Goal: Task Accomplishment & Management: Complete application form

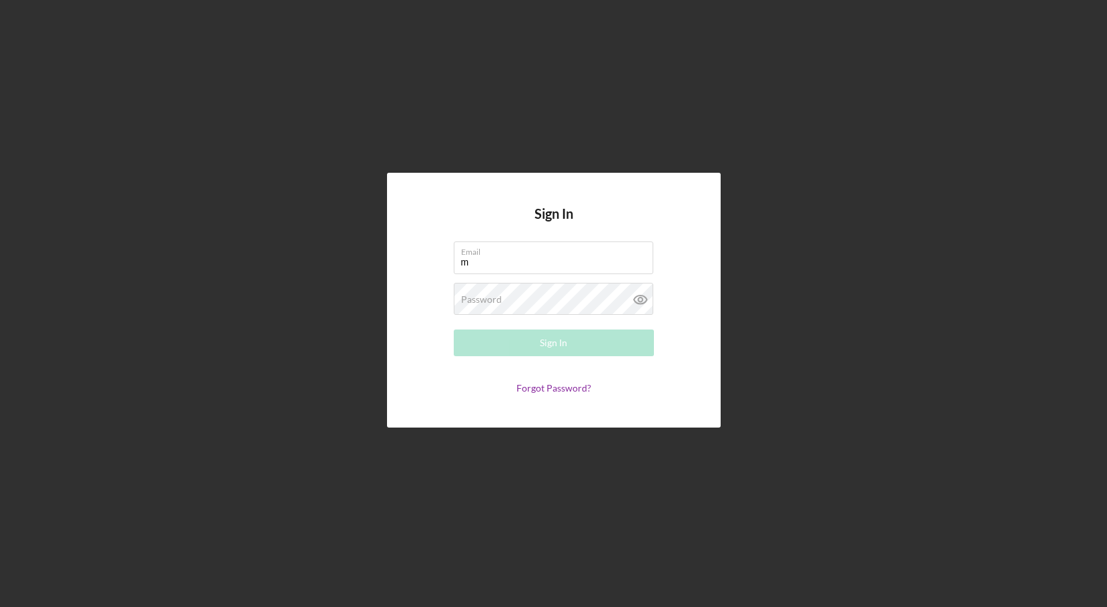
type input "[EMAIL_ADDRESS][DOMAIN_NAME]"
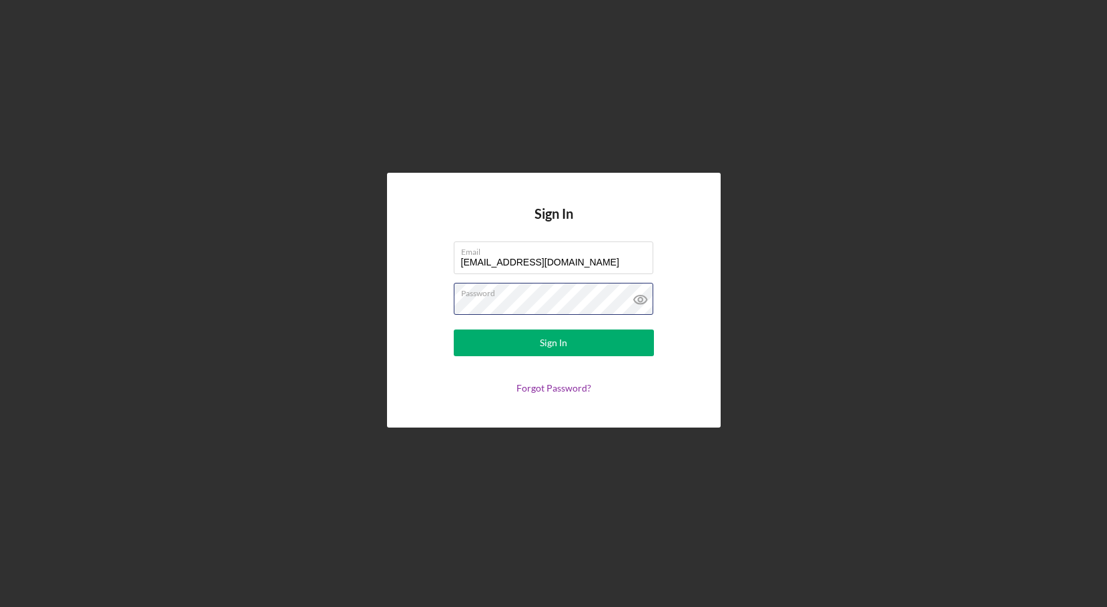
click at [454, 330] on button "Sign In" at bounding box center [554, 343] width 200 height 27
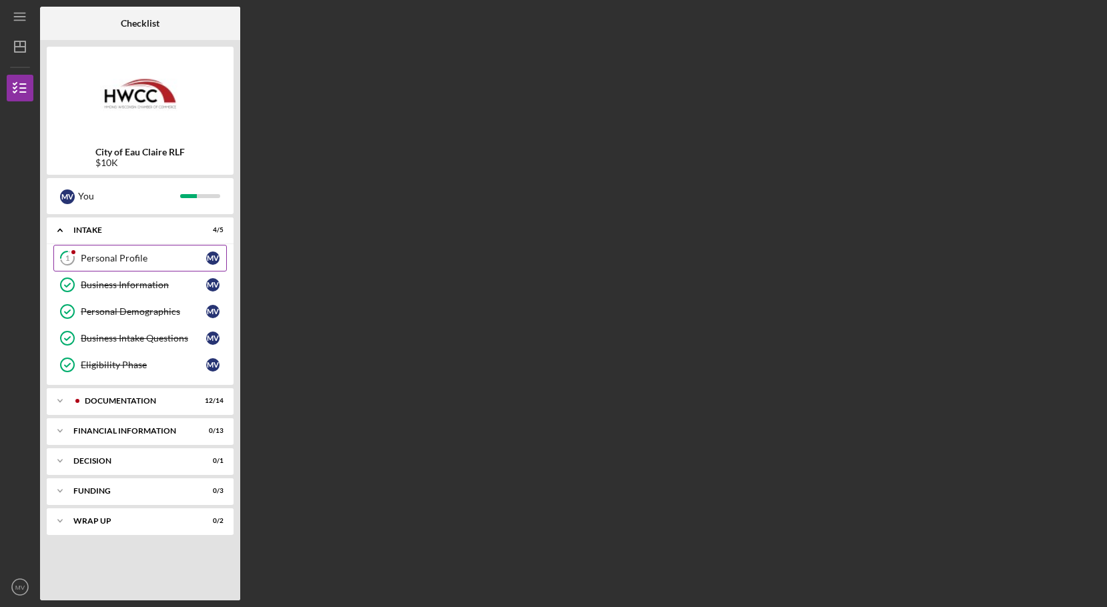
click at [129, 262] on div "Personal Profile" at bounding box center [144, 258] width 126 height 11
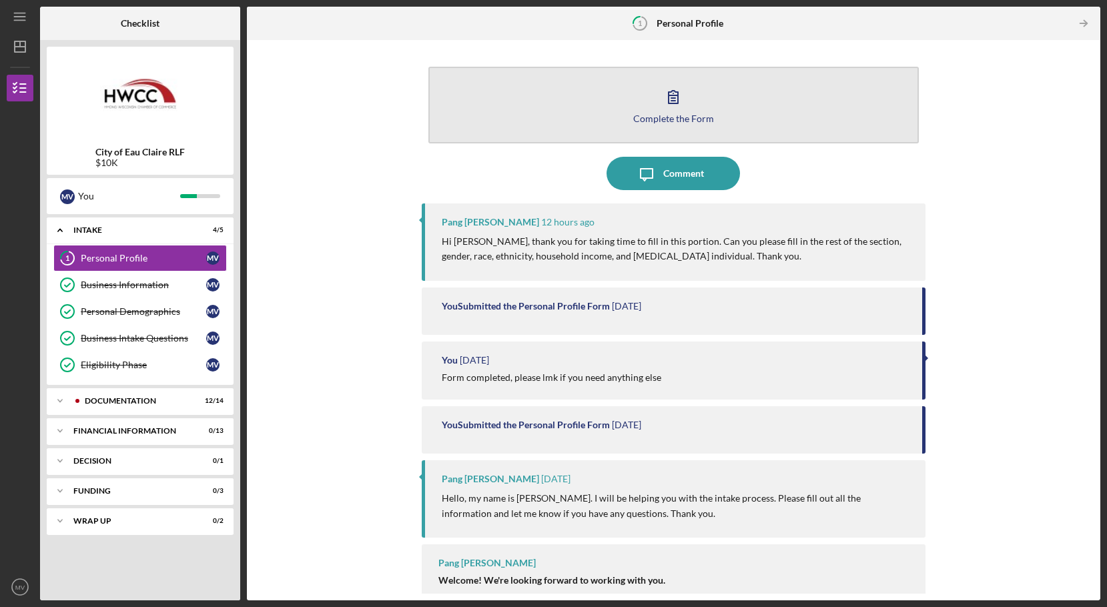
click at [671, 110] on icon "button" at bounding box center [673, 96] width 33 height 33
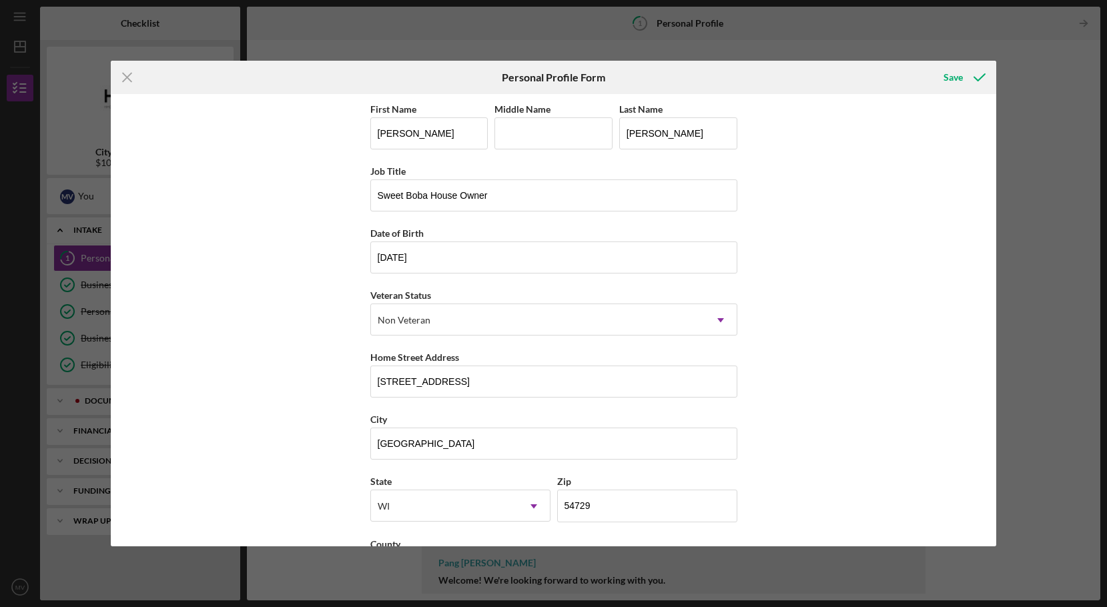
click at [846, 213] on div "First Name [PERSON_NAME] Middle Name Last Name [PERSON_NAME] Job Title Sweet Bo…" at bounding box center [554, 320] width 886 height 453
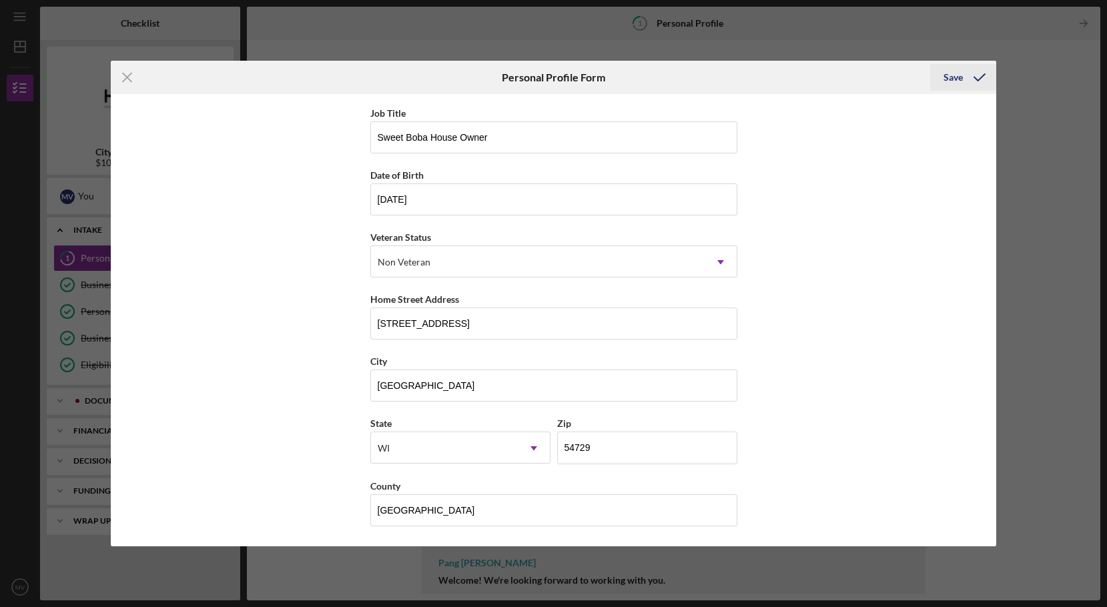
click at [959, 80] on div "Save" at bounding box center [953, 77] width 19 height 27
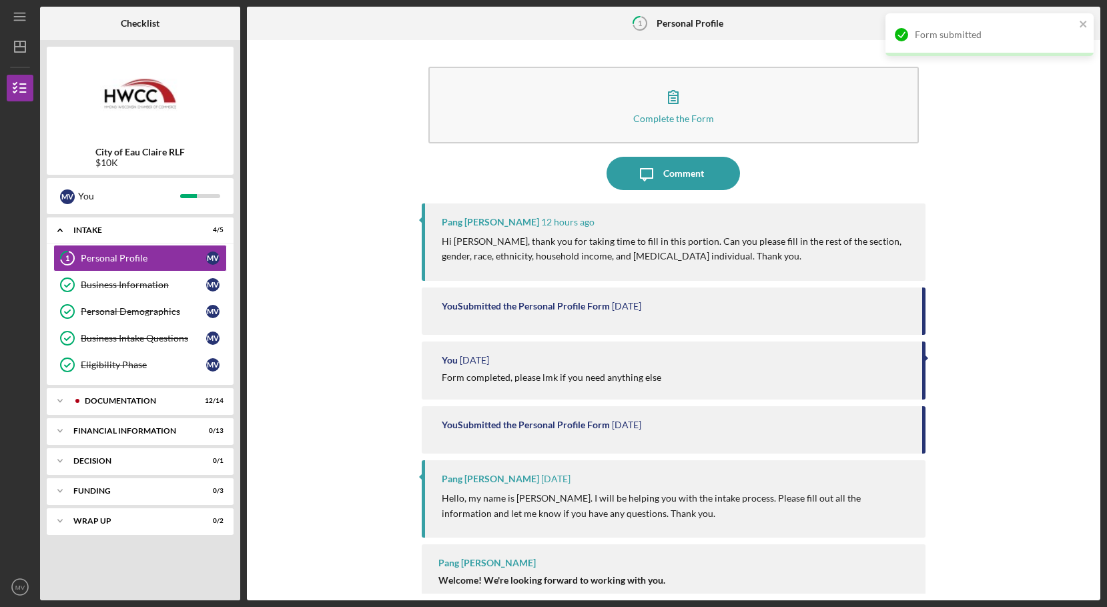
click at [960, 201] on div "Complete the Form Form Icon/Message Comment Pang [PERSON_NAME] 12 hours ago Hi …" at bounding box center [674, 320] width 840 height 547
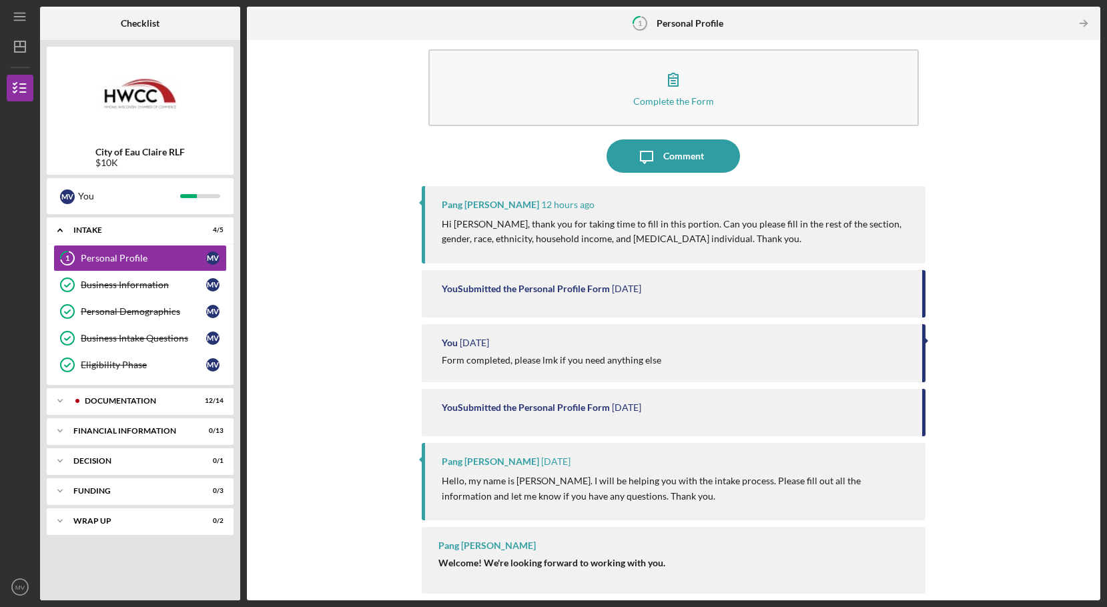
drag, startPoint x: 1089, startPoint y: 221, endPoint x: 1075, endPoint y: 330, distance: 110.5
click at [1075, 330] on div "Complete the Form Form Icon/Message Comment Pang [PERSON_NAME] 12 hours ago Hi …" at bounding box center [674, 320] width 840 height 547
click at [1032, 337] on div "Complete the Form Form Icon/Message Comment Pang [PERSON_NAME] 12 hours ago Hi …" at bounding box center [674, 320] width 840 height 547
click at [695, 149] on div "Comment" at bounding box center [684, 156] width 41 height 33
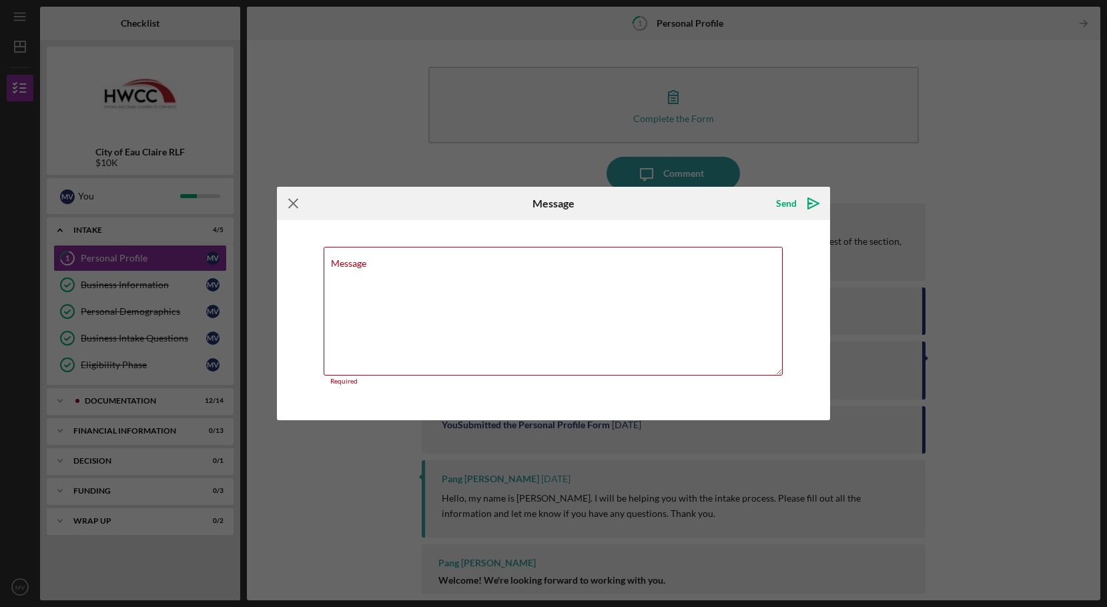
click at [289, 202] on icon "Icon/Menu Close" at bounding box center [293, 203] width 33 height 33
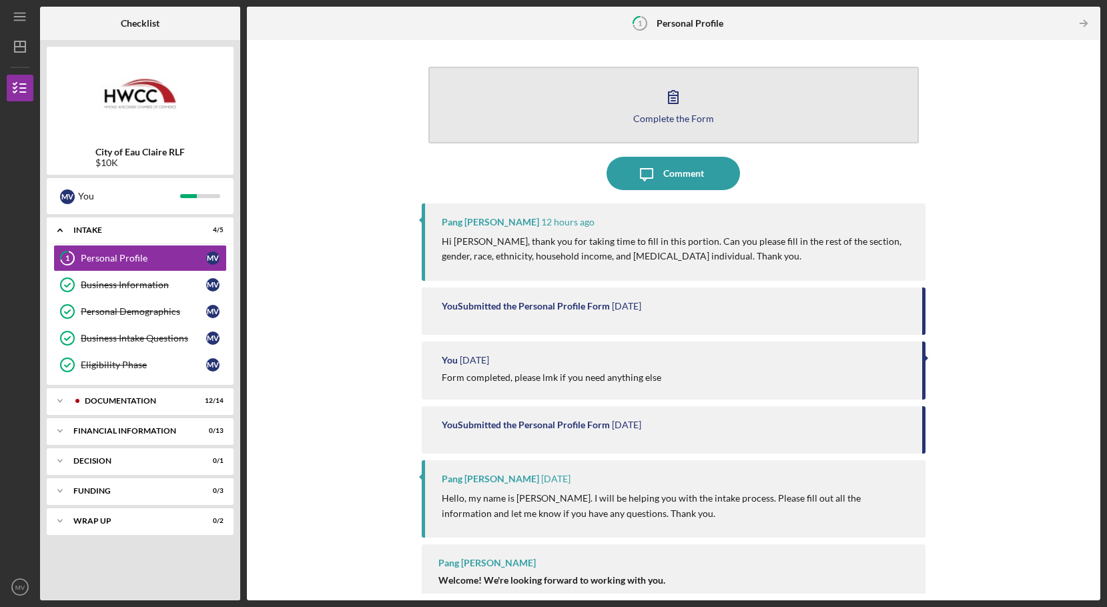
click at [655, 121] on div "Complete the Form" at bounding box center [674, 118] width 81 height 10
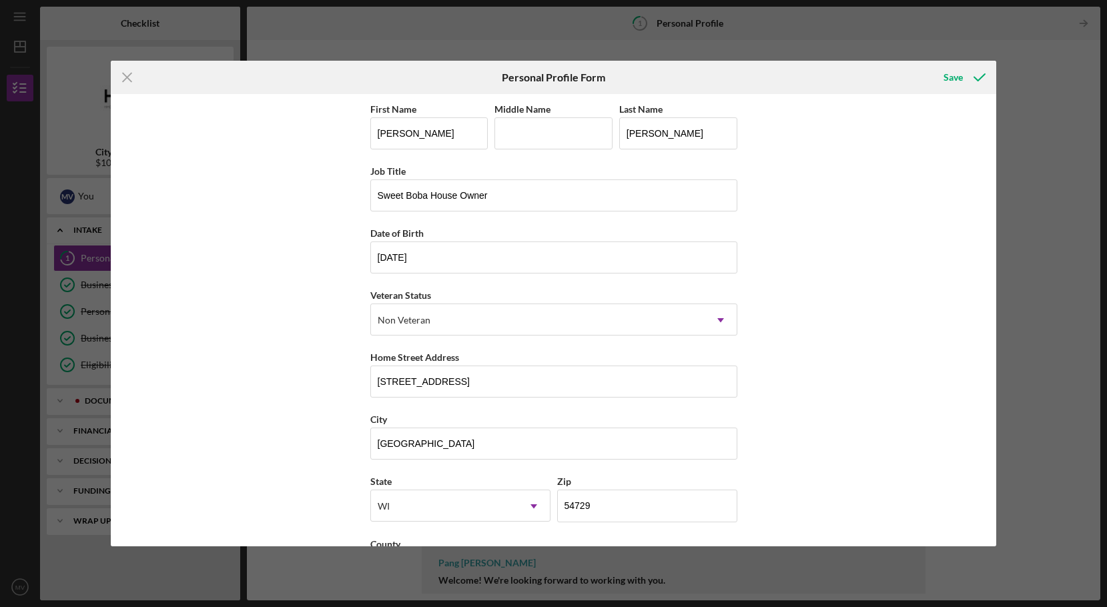
click at [867, 286] on div "First Name [PERSON_NAME] Middle Name Last Name [PERSON_NAME] Job Title Sweet Bo…" at bounding box center [554, 320] width 886 height 453
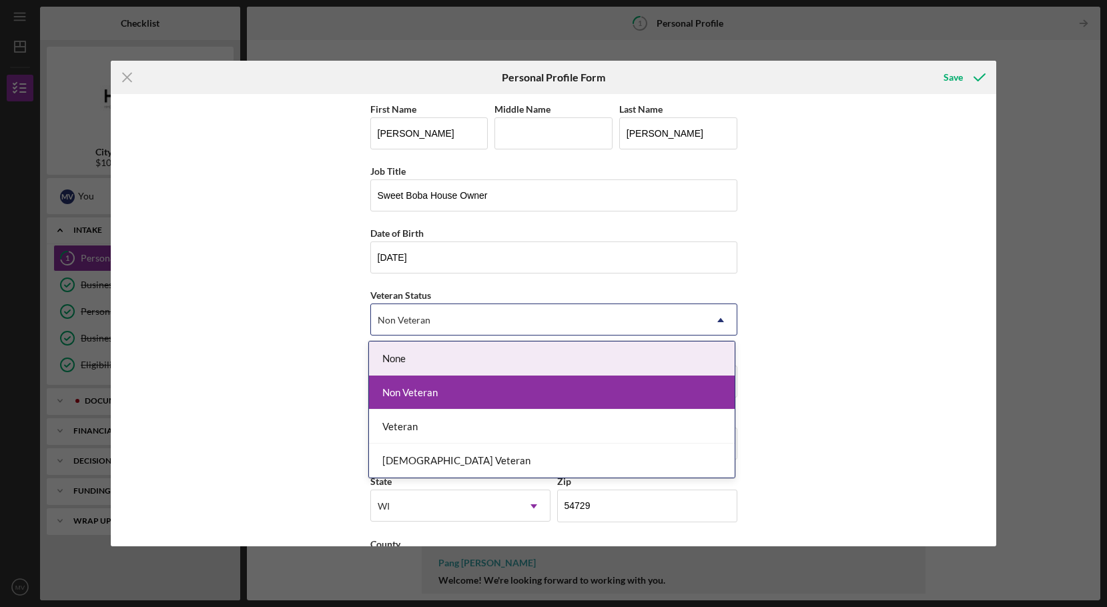
click at [688, 306] on div "Non Veteran" at bounding box center [538, 320] width 334 height 31
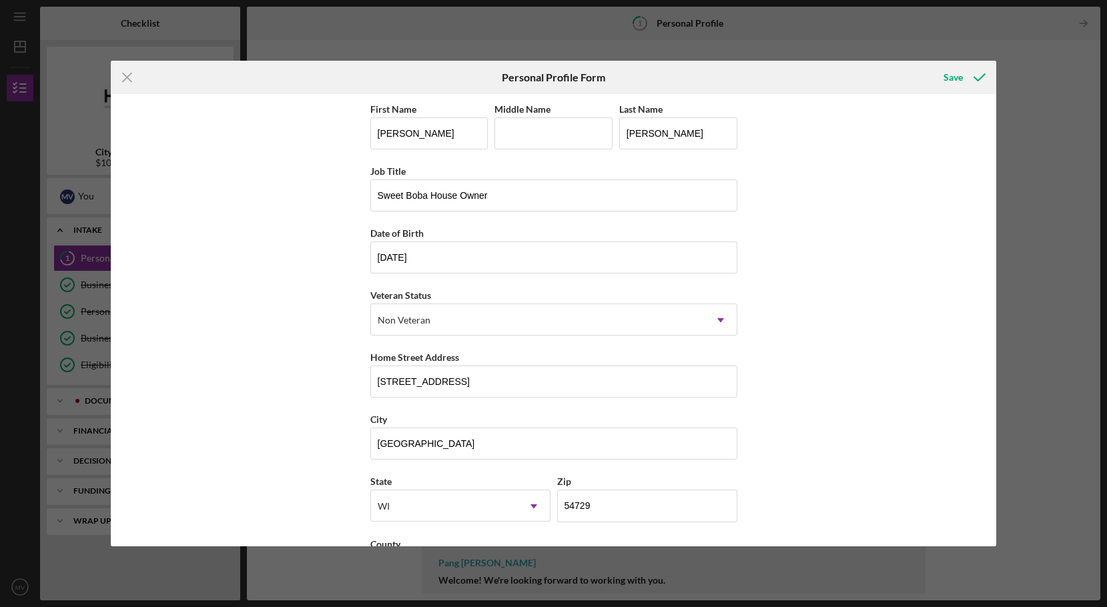
click at [842, 295] on div "First Name [PERSON_NAME] Middle Name Last Name [PERSON_NAME] Job Title Sweet Bo…" at bounding box center [554, 320] width 886 height 453
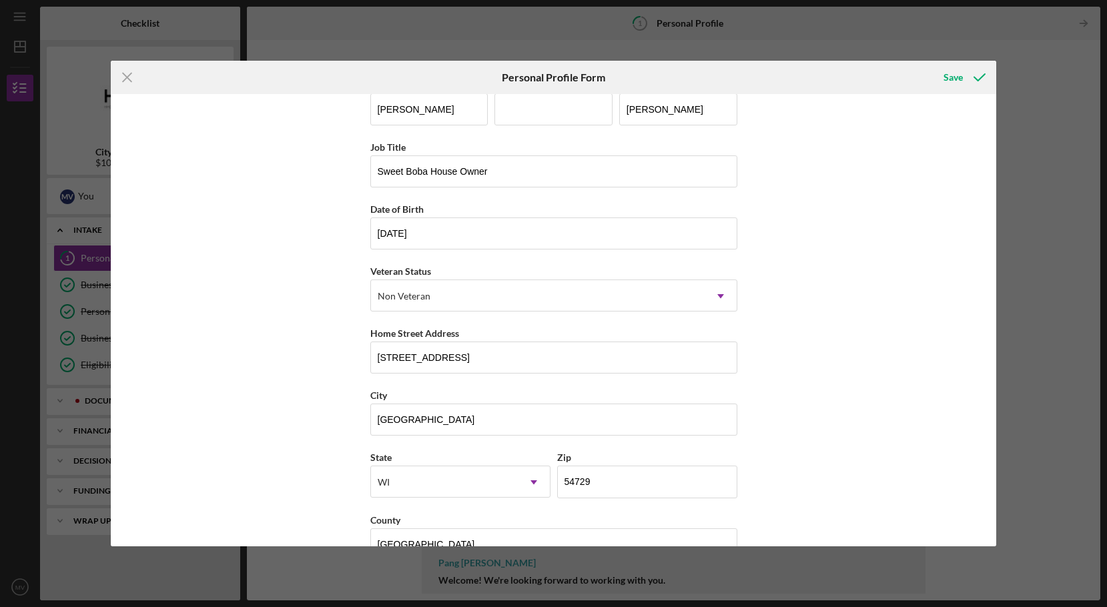
scroll to position [27, 0]
click at [946, 72] on div "Save" at bounding box center [953, 77] width 19 height 27
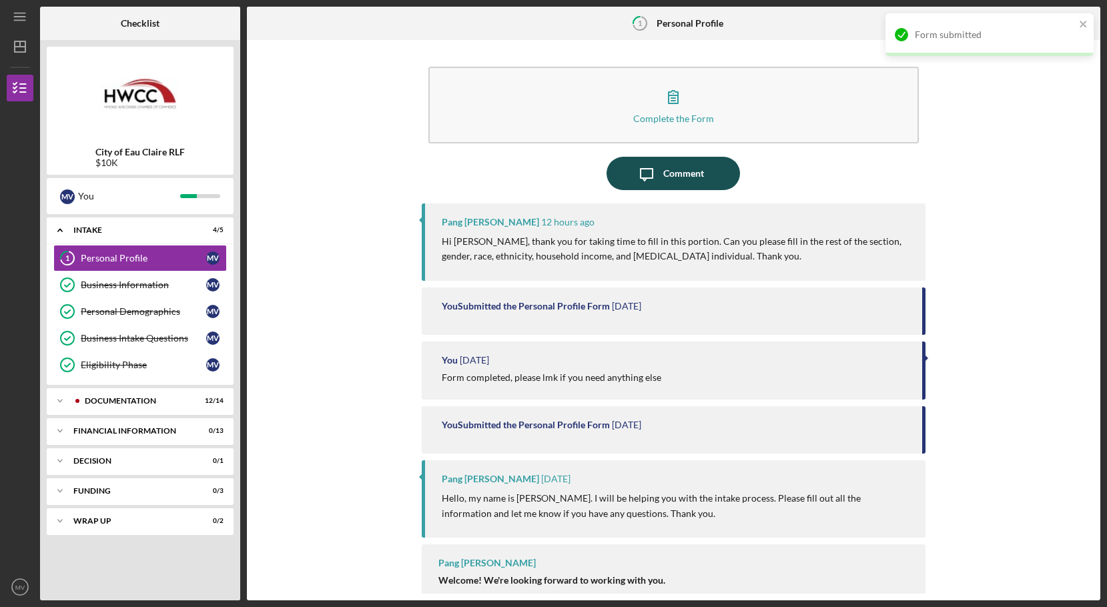
click at [656, 164] on icon "Icon/Message" at bounding box center [646, 173] width 33 height 33
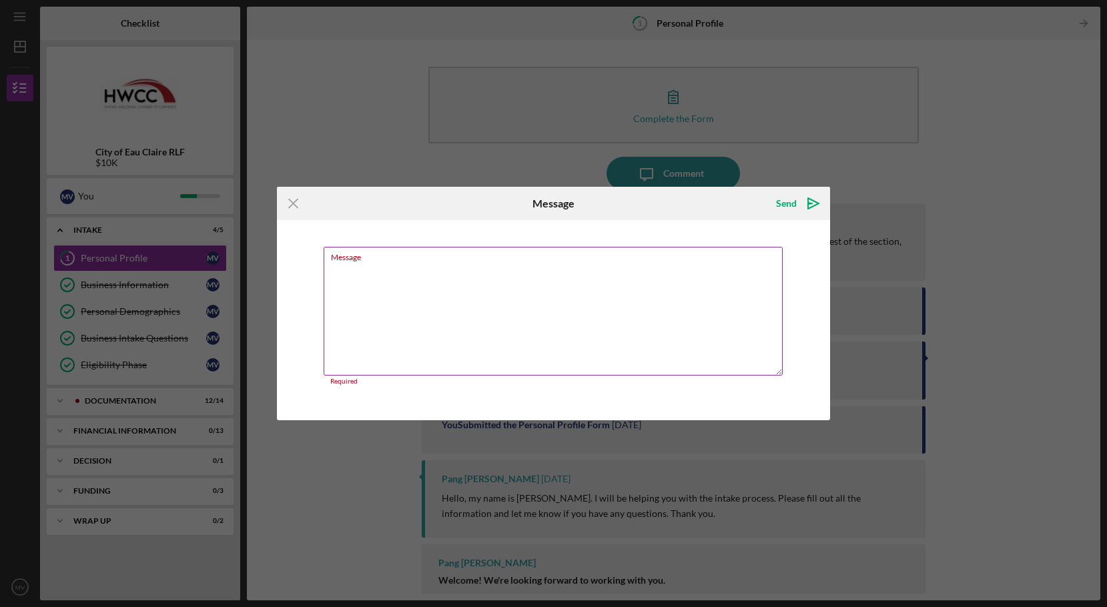
click at [476, 279] on textarea "Message" at bounding box center [554, 311] width 460 height 129
drag, startPoint x: 476, startPoint y: 279, endPoint x: 428, endPoint y: 294, distance: 50.5
click at [428, 294] on textarea "Message" at bounding box center [554, 311] width 460 height 129
click at [668, 213] on div "Send Icon/icon-invite-send" at bounding box center [738, 203] width 185 height 33
click at [290, 206] on icon "Icon/Menu Close" at bounding box center [293, 203] width 33 height 33
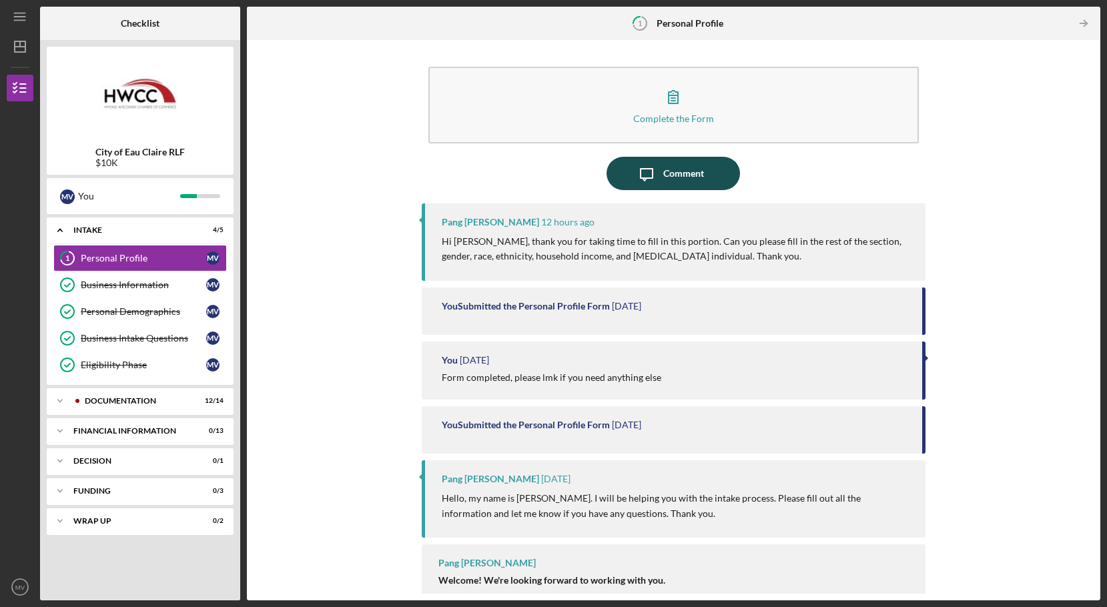
click at [639, 176] on icon "Icon/Message" at bounding box center [646, 173] width 33 height 33
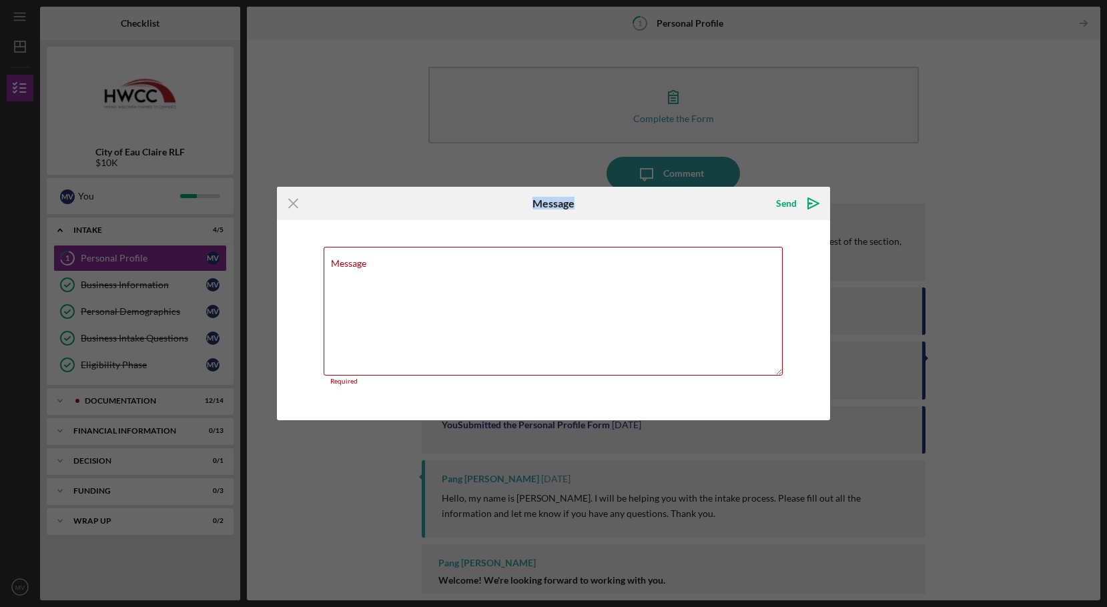
drag, startPoint x: 610, startPoint y: 202, endPoint x: 481, endPoint y: 92, distance: 169.1
click at [469, 64] on div "Icon/Menu Close Message Send Icon/icon-invite-send Message Required Cancel Send…" at bounding box center [553, 303] width 1107 height 607
click at [510, 268] on textarea "Message" at bounding box center [554, 311] width 460 height 129
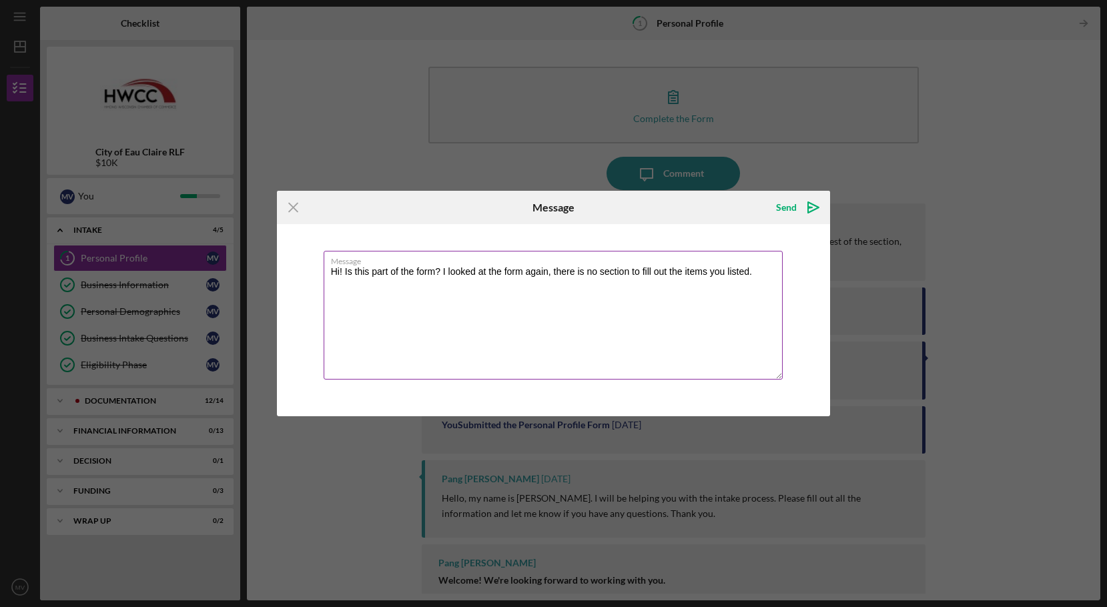
click at [567, 272] on textarea "Hi! Is this part of the form? I looked at the form again, there is no section t…" at bounding box center [554, 315] width 460 height 129
type textarea "Hi! Is this part of the form? I looked at the form again, there is no section t…"
click at [790, 198] on div "Send" at bounding box center [786, 207] width 21 height 27
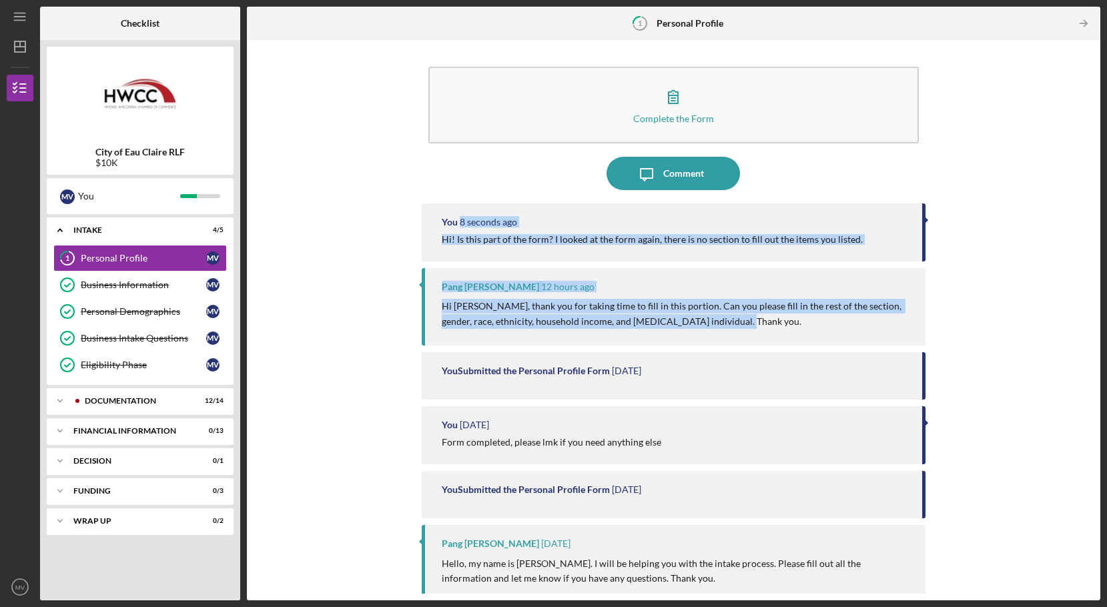
drag, startPoint x: 1094, startPoint y: 218, endPoint x: 1095, endPoint y: 333, distance: 115.5
click at [1095, 333] on div "Complete the Form Form Icon/Message Comment You 8 seconds ago Hi! Is this part …" at bounding box center [674, 320] width 854 height 561
click at [1081, 312] on div "Complete the Form Form Icon/Message Comment You 9 seconds ago Hi! Is this part …" at bounding box center [674, 320] width 840 height 547
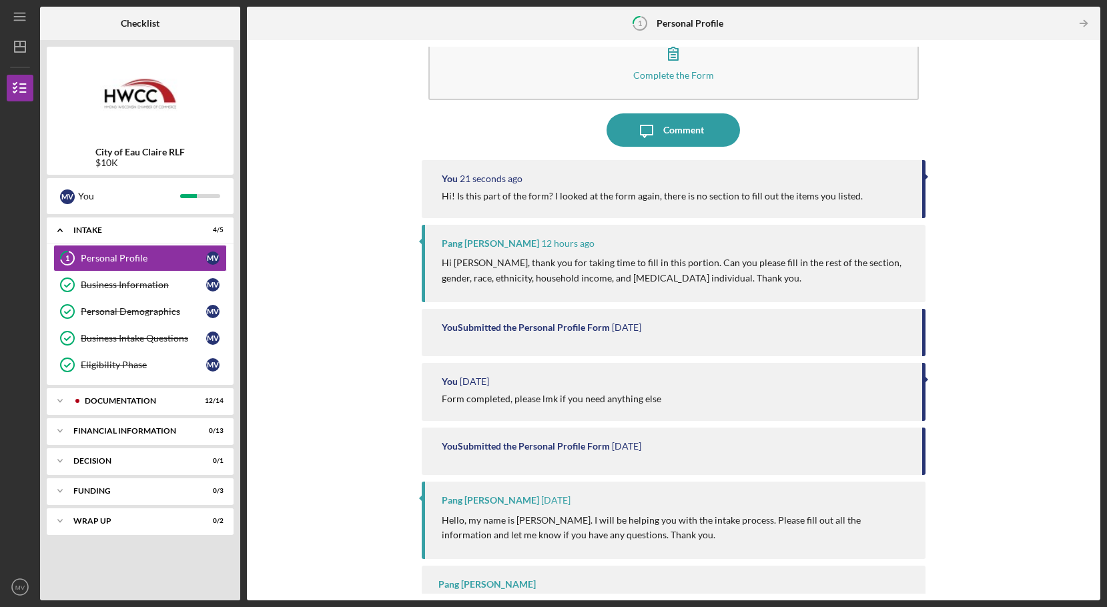
scroll to position [82, 0]
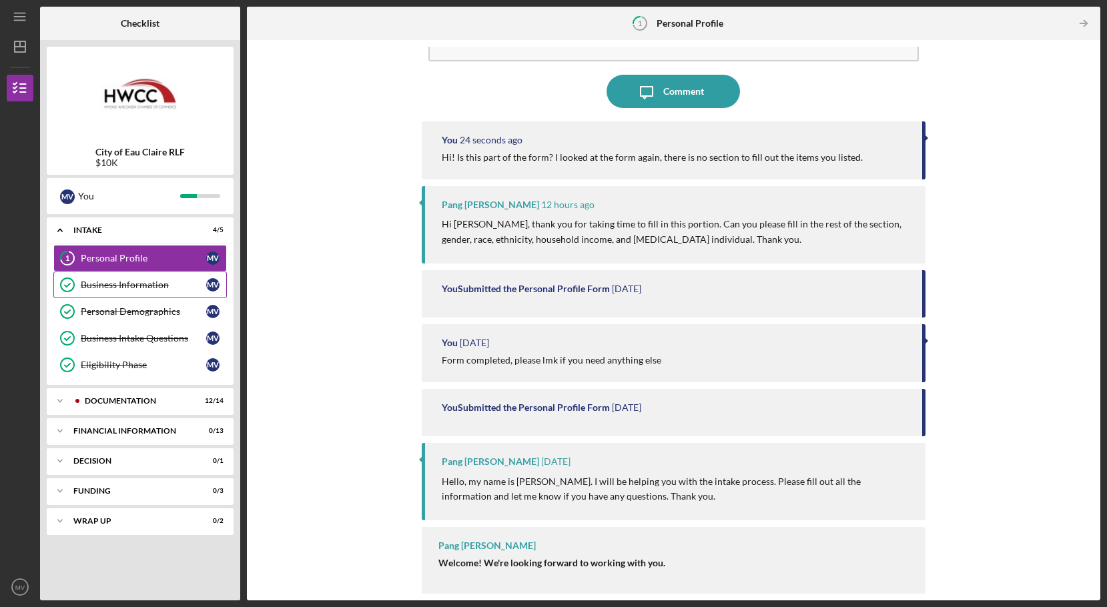
click at [123, 290] on div "Business Information" at bounding box center [144, 285] width 126 height 11
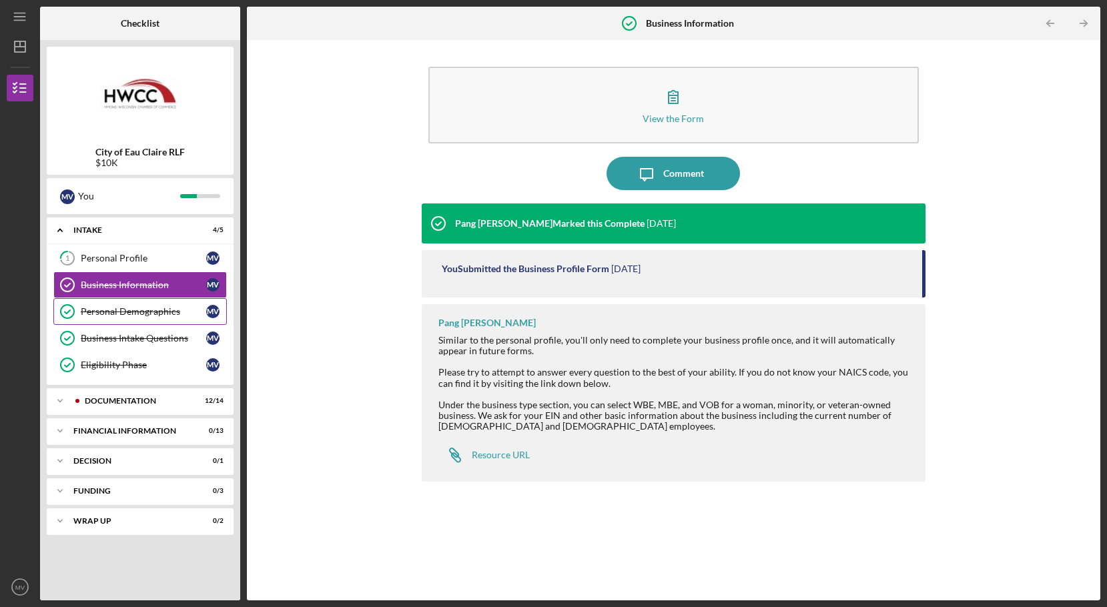
click at [114, 311] on div "Personal Demographics" at bounding box center [144, 311] width 126 height 11
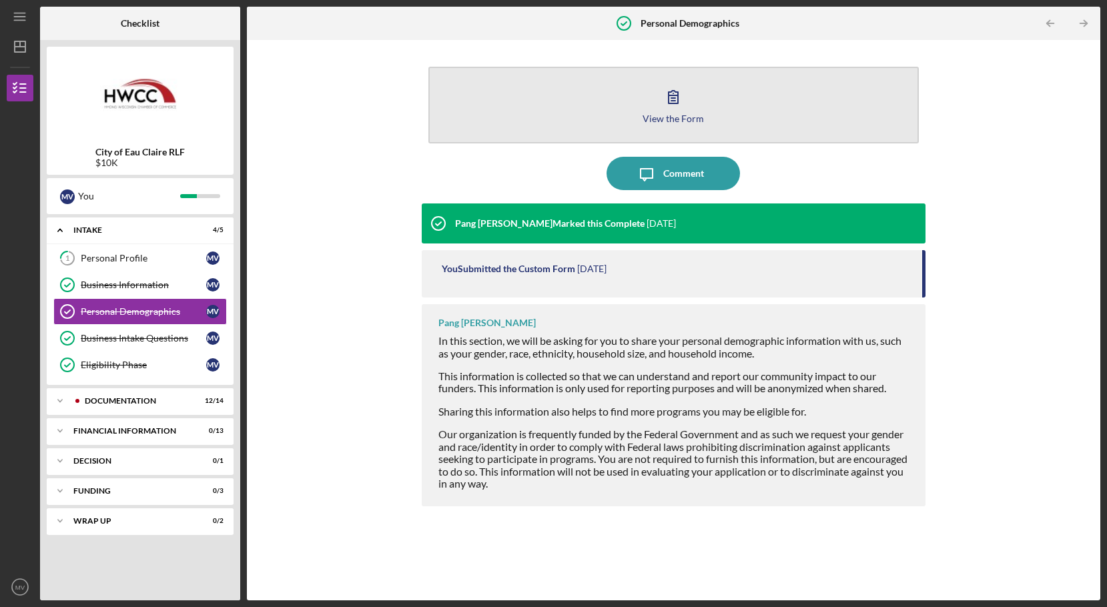
click at [682, 111] on icon "button" at bounding box center [673, 96] width 33 height 33
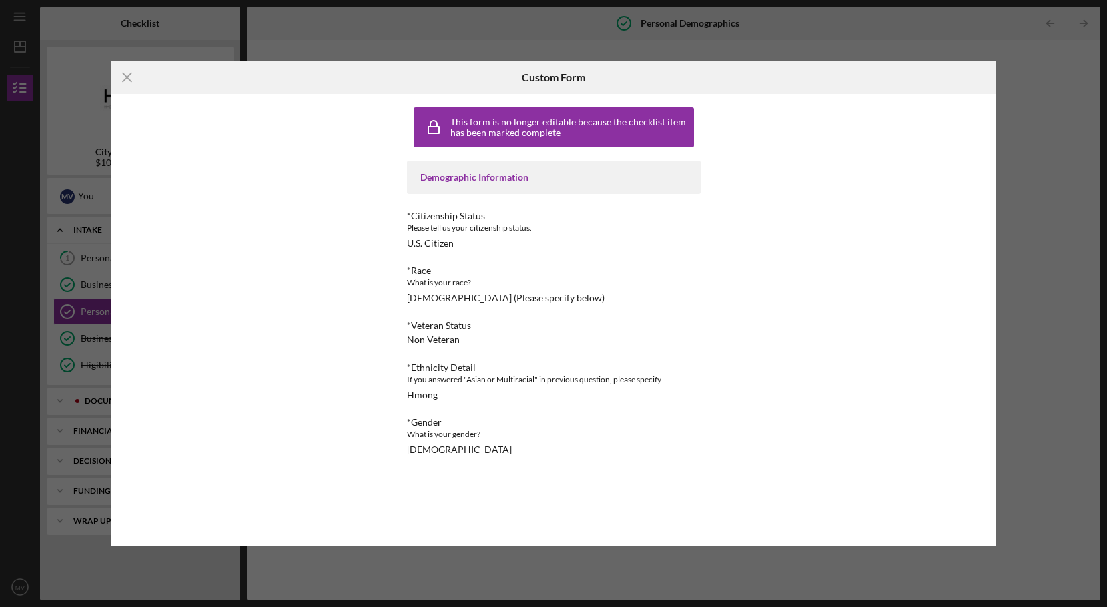
click at [481, 138] on div "This form is no longer editable because the checklist item has been marked comp…" at bounding box center [571, 127] width 240 height 21
click at [127, 81] on icon "Icon/Menu Close" at bounding box center [127, 77] width 33 height 33
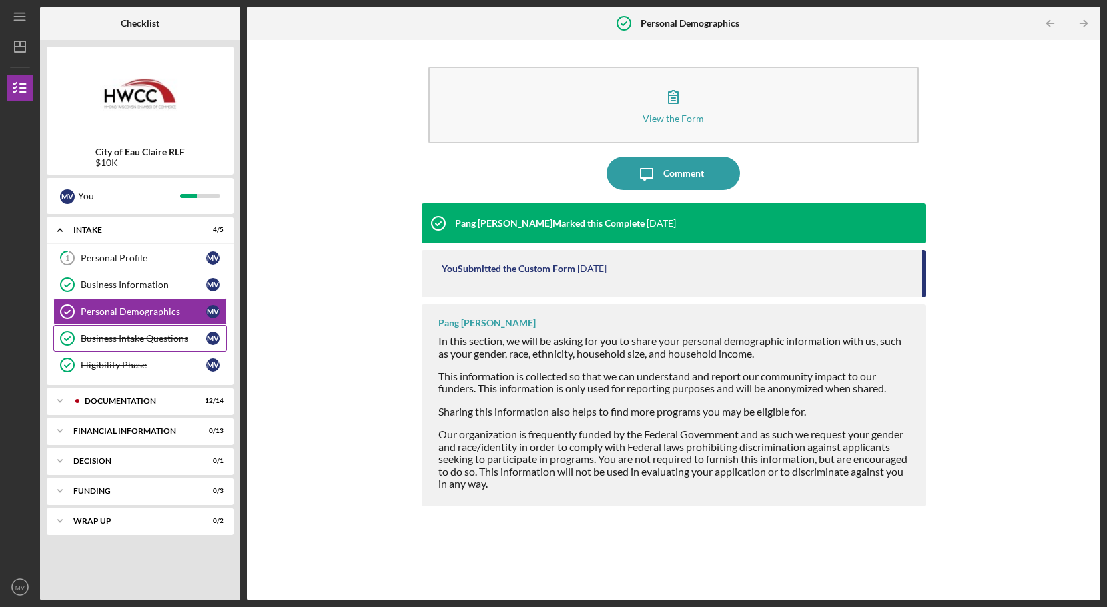
click at [125, 332] on link "Business Intake Questions Business Intake Questions M V" at bounding box center [140, 338] width 174 height 27
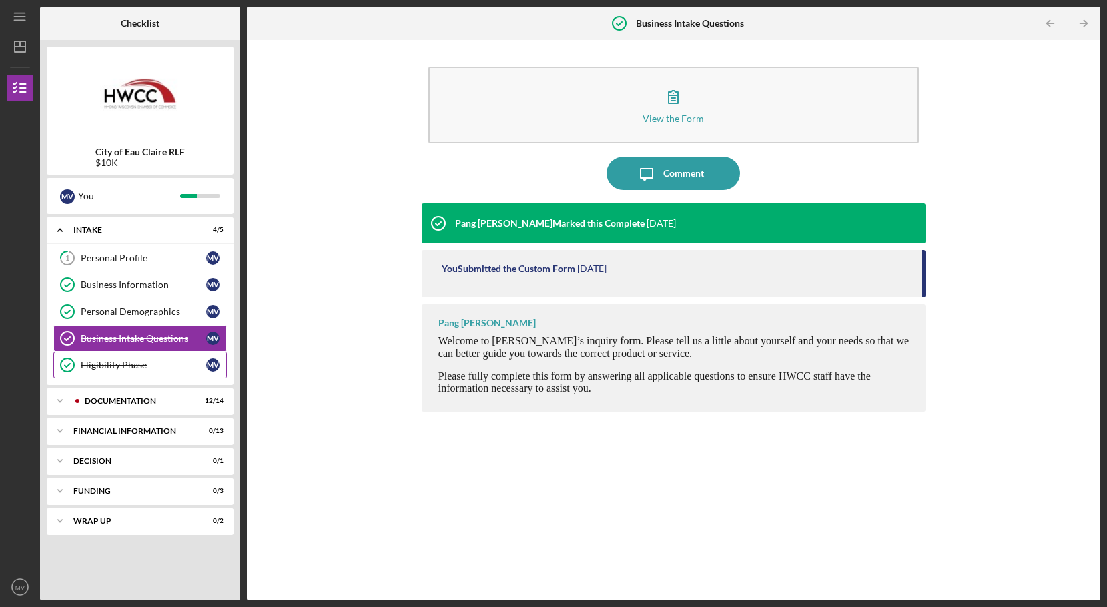
click at [123, 360] on div "Eligibility Phase" at bounding box center [144, 365] width 126 height 11
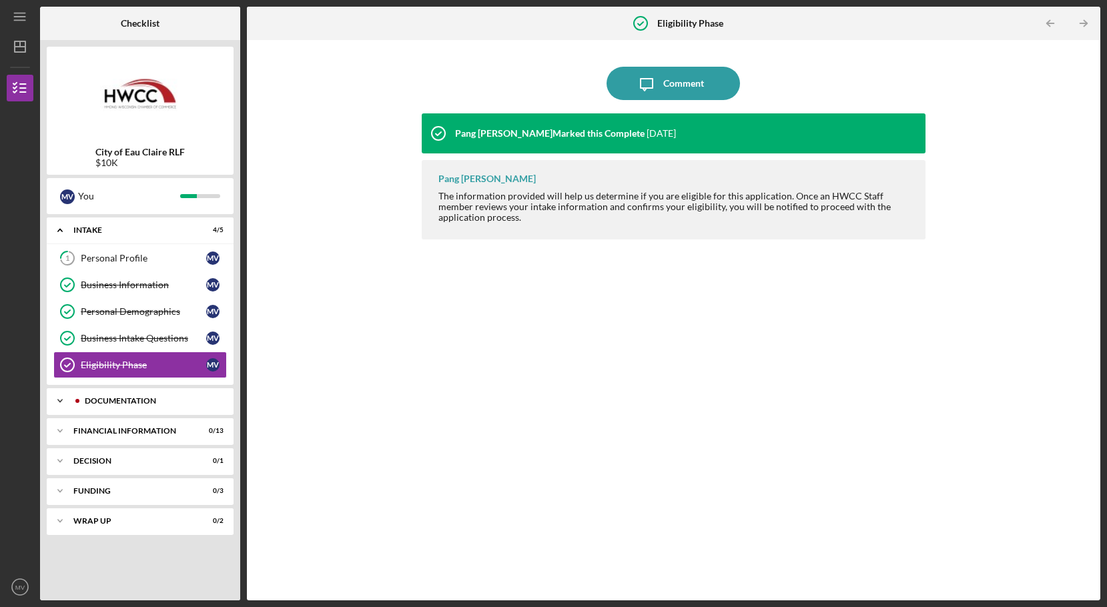
click at [130, 402] on div "Documentation" at bounding box center [151, 401] width 132 height 8
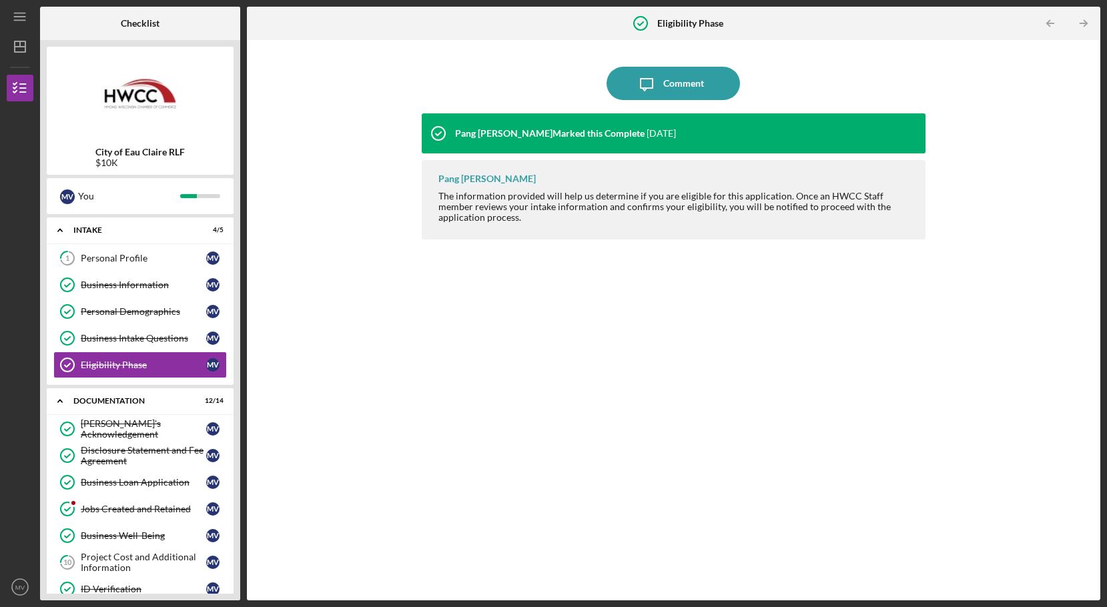
click at [328, 482] on div "Icon/Message Comment Pang [PERSON_NAME] Marked this Complete [DATE] Pang [PERSO…" at bounding box center [674, 320] width 840 height 547
click at [130, 240] on div "Icon/Expander Intake 4 / 5" at bounding box center [140, 230] width 187 height 27
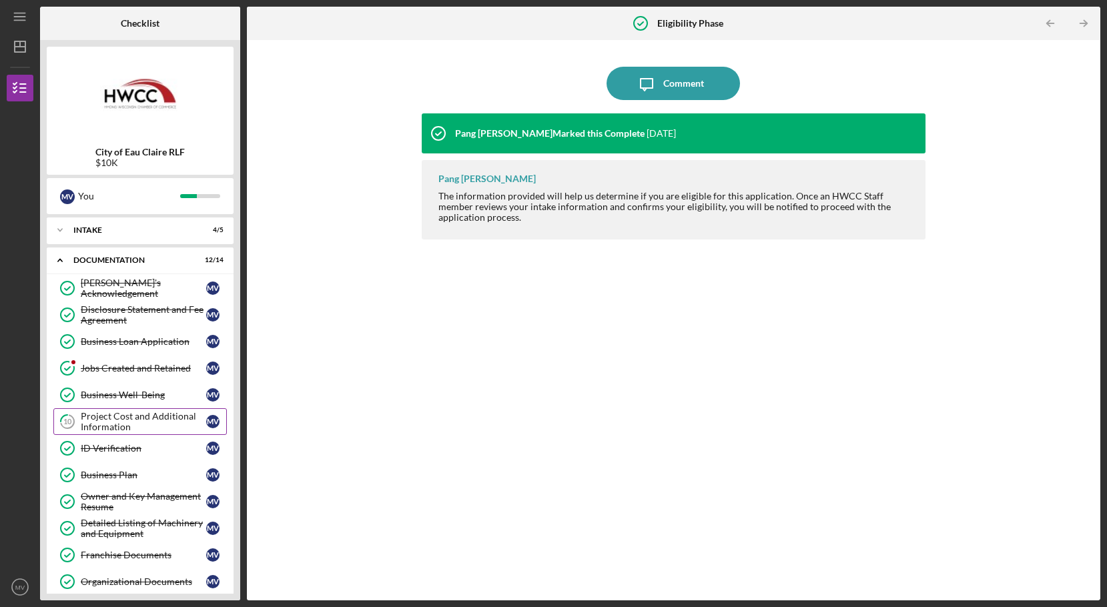
click at [151, 425] on div "Project Cost and Additional Information" at bounding box center [144, 421] width 126 height 21
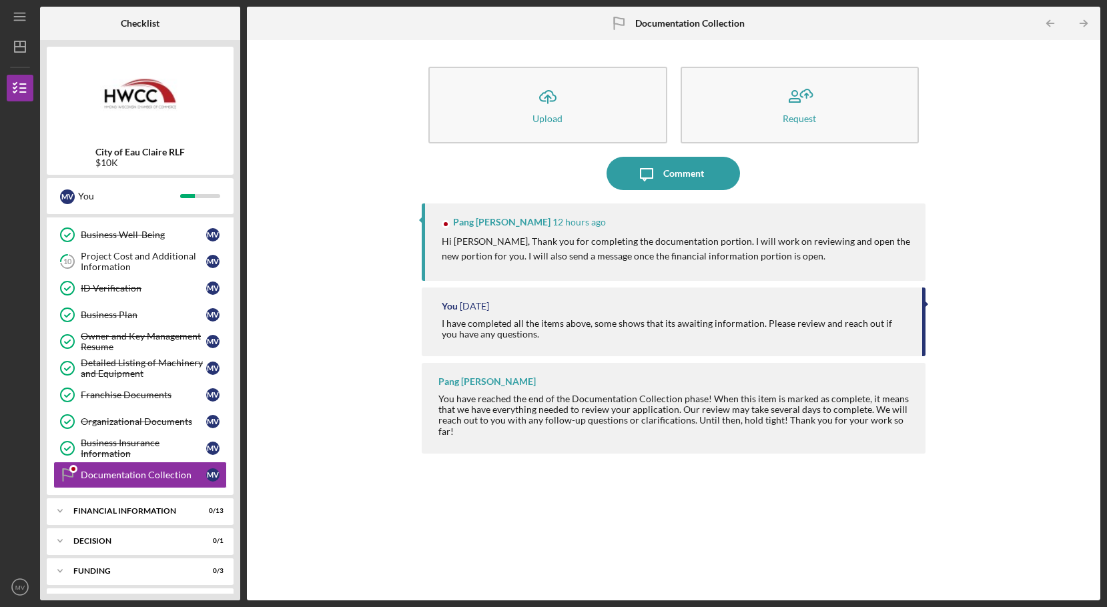
scroll to position [306, 0]
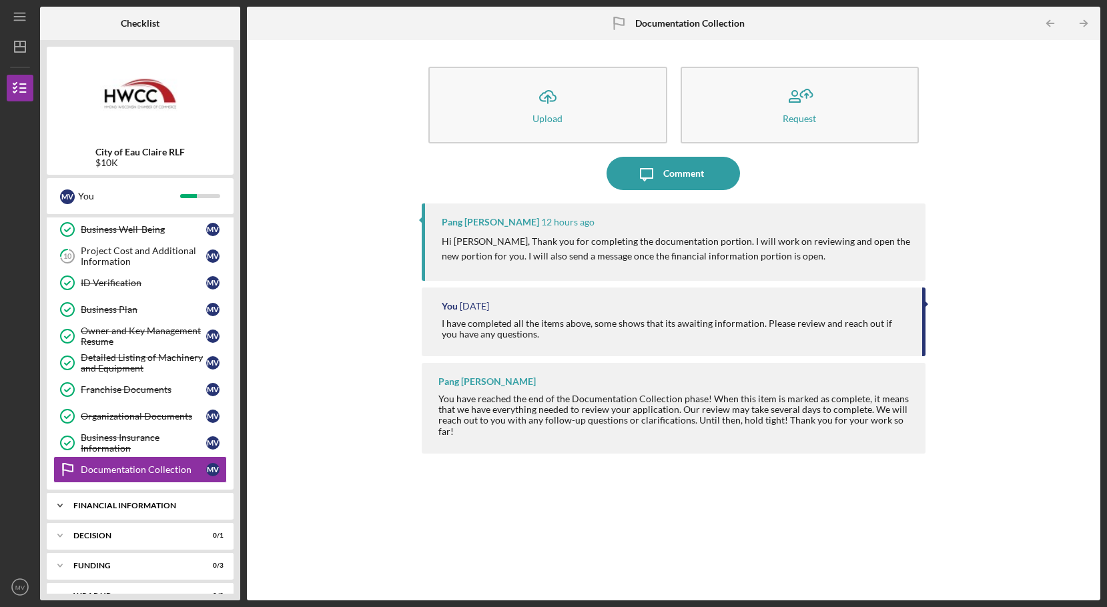
click at [132, 506] on div "Financial Information" at bounding box center [145, 506] width 144 height 8
click at [256, 399] on div "Icon/Upload Upload Request Icon/Message Comment Pang Kou Xiong 12 hours ago Hi …" at bounding box center [674, 320] width 840 height 547
click at [50, 471] on div "Borrower's Acknowledgement Borrower's Acknowledgement M V Disclosure Statement …" at bounding box center [140, 299] width 187 height 381
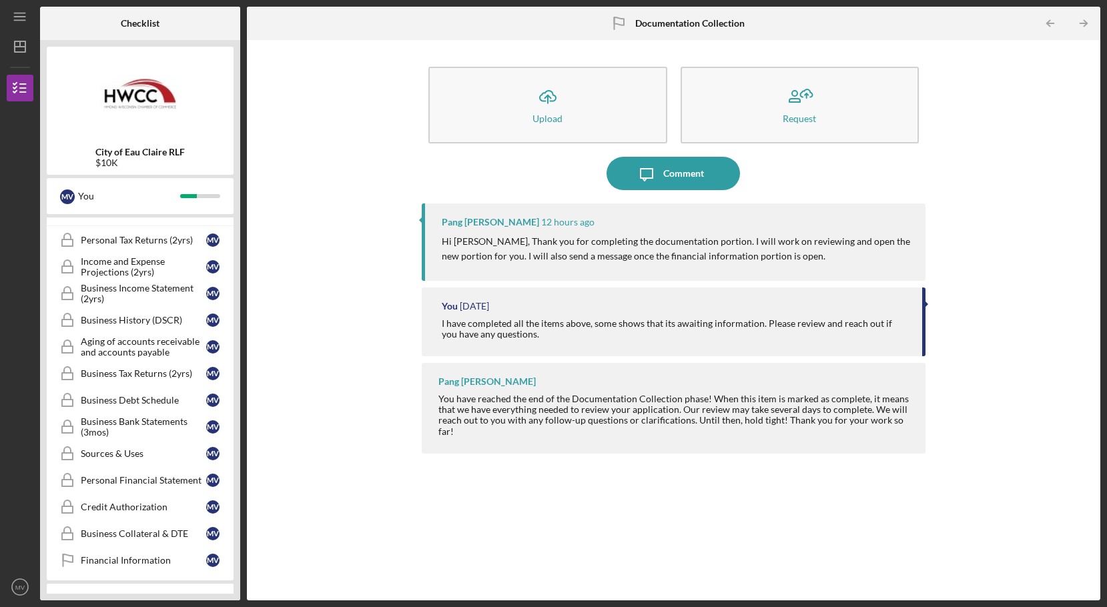
scroll to position [573, 0]
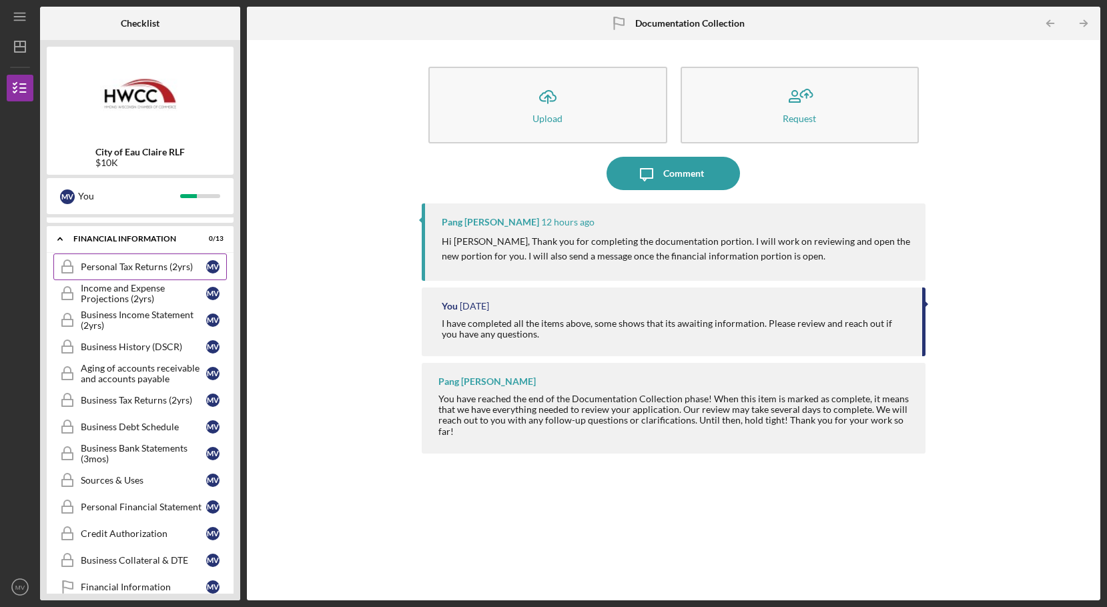
click at [154, 266] on div "Personal Tax Returns (2yrs)" at bounding box center [144, 267] width 126 height 11
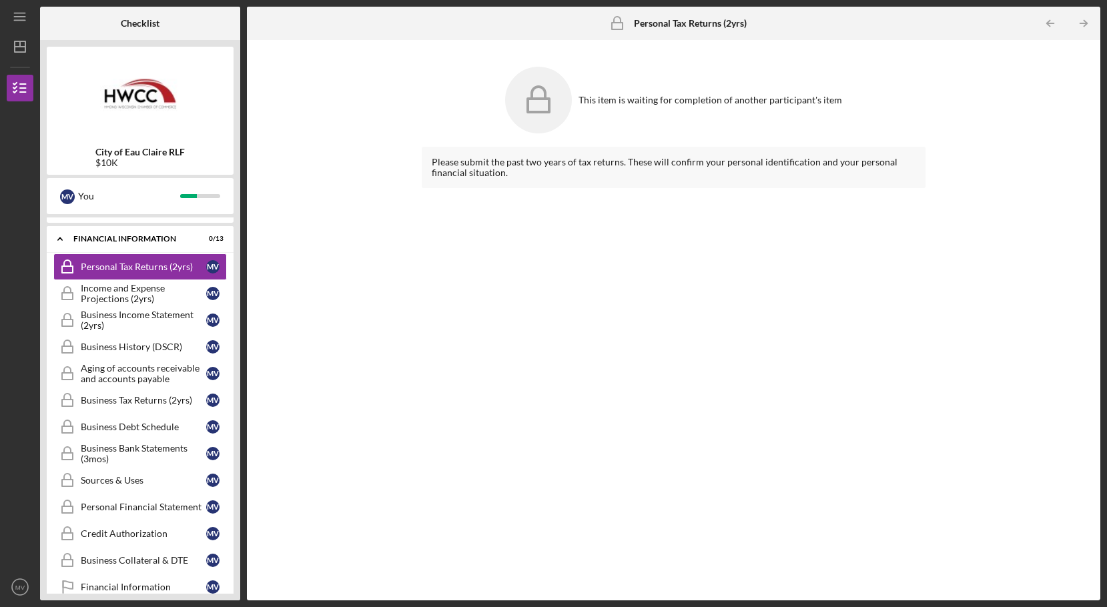
click at [551, 121] on icon at bounding box center [538, 100] width 67 height 67
